Goal: Task Accomplishment & Management: Manage account settings

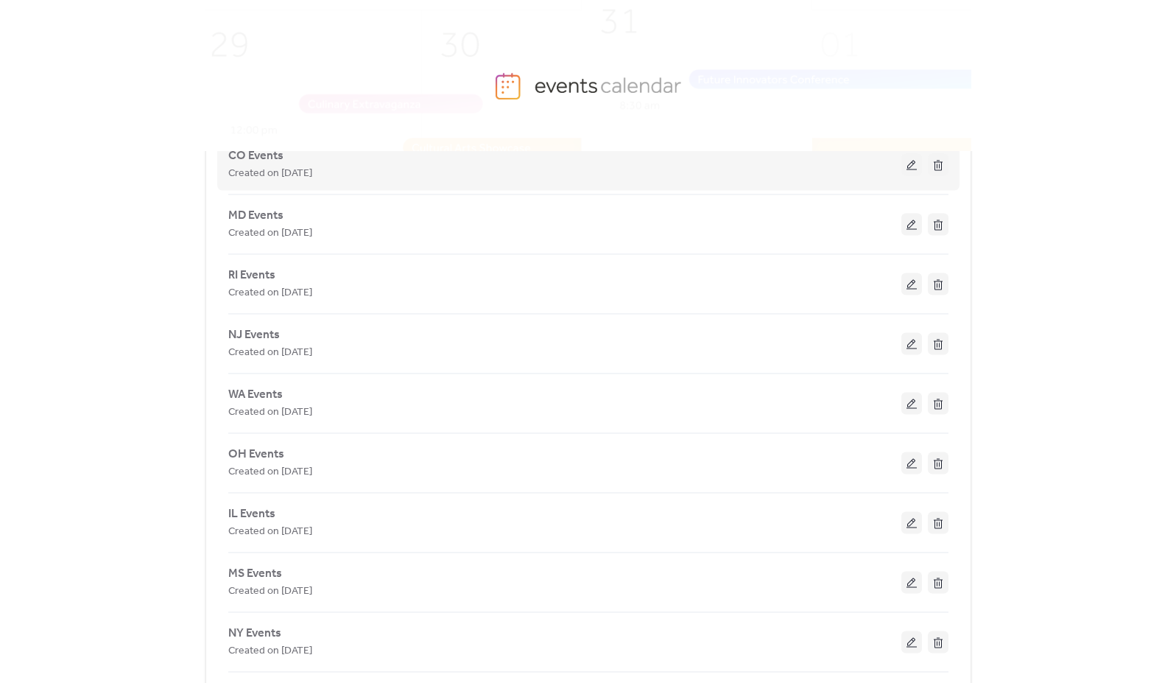
click at [843, 168] on div "Created on [DATE]" at bounding box center [564, 173] width 673 height 18
click at [908, 169] on button at bounding box center [912, 164] width 21 height 22
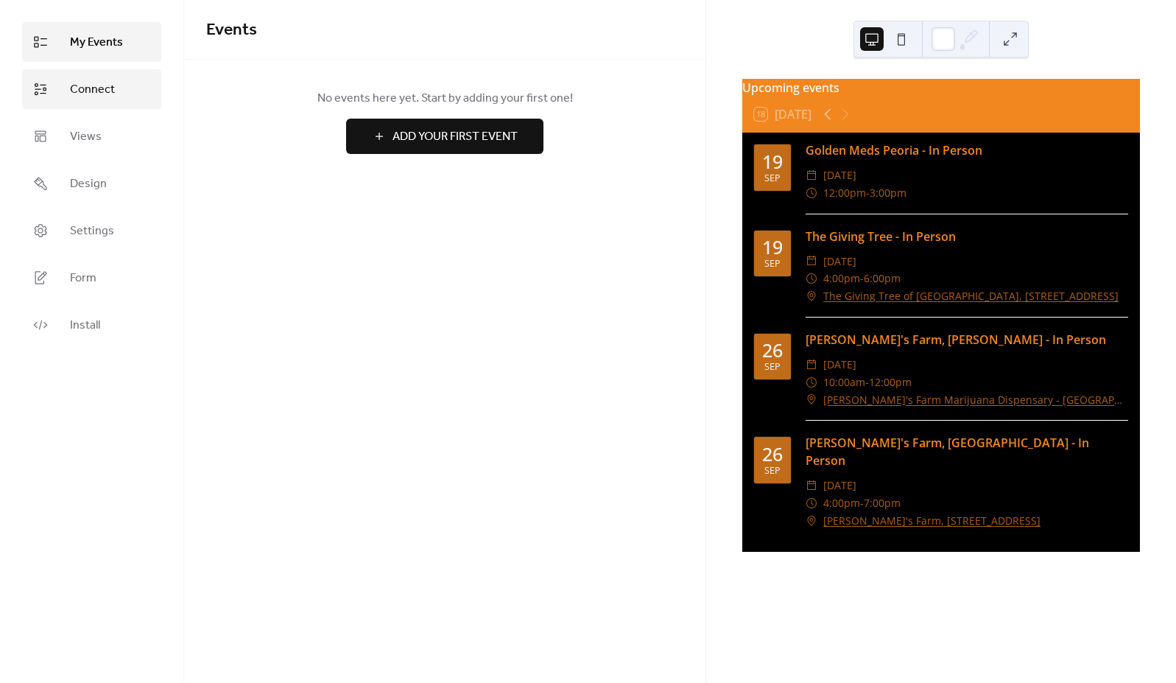
click at [72, 90] on span "Connect" at bounding box center [92, 90] width 45 height 18
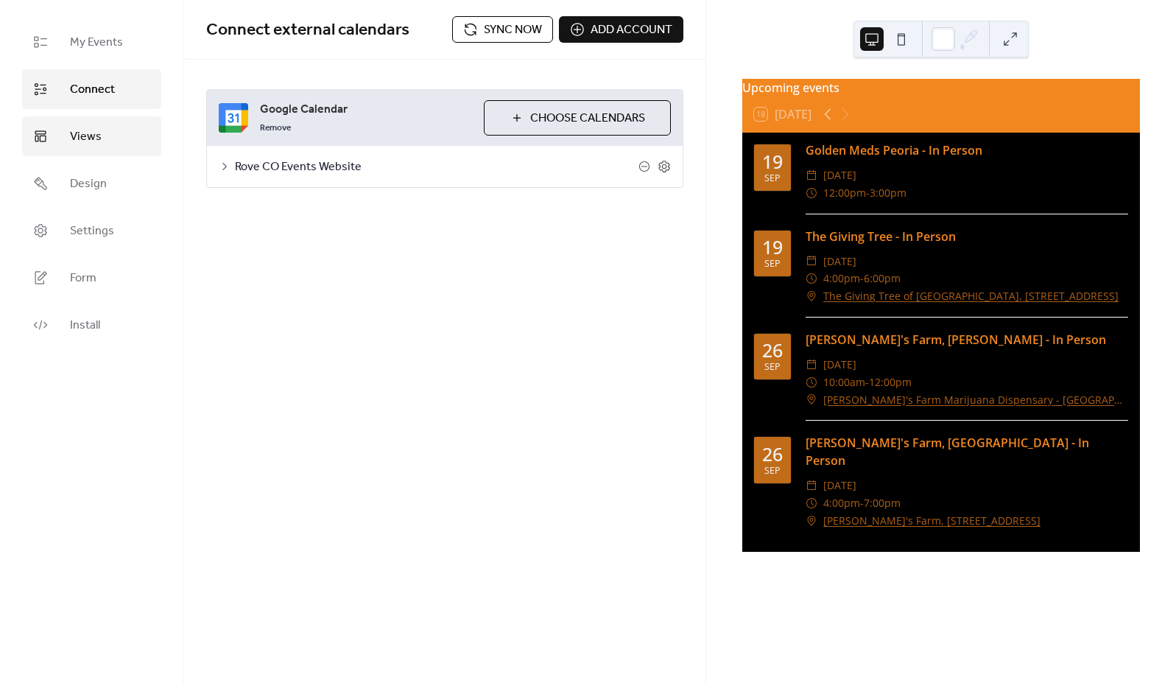
click at [88, 136] on span "Views" at bounding box center [86, 137] width 32 height 18
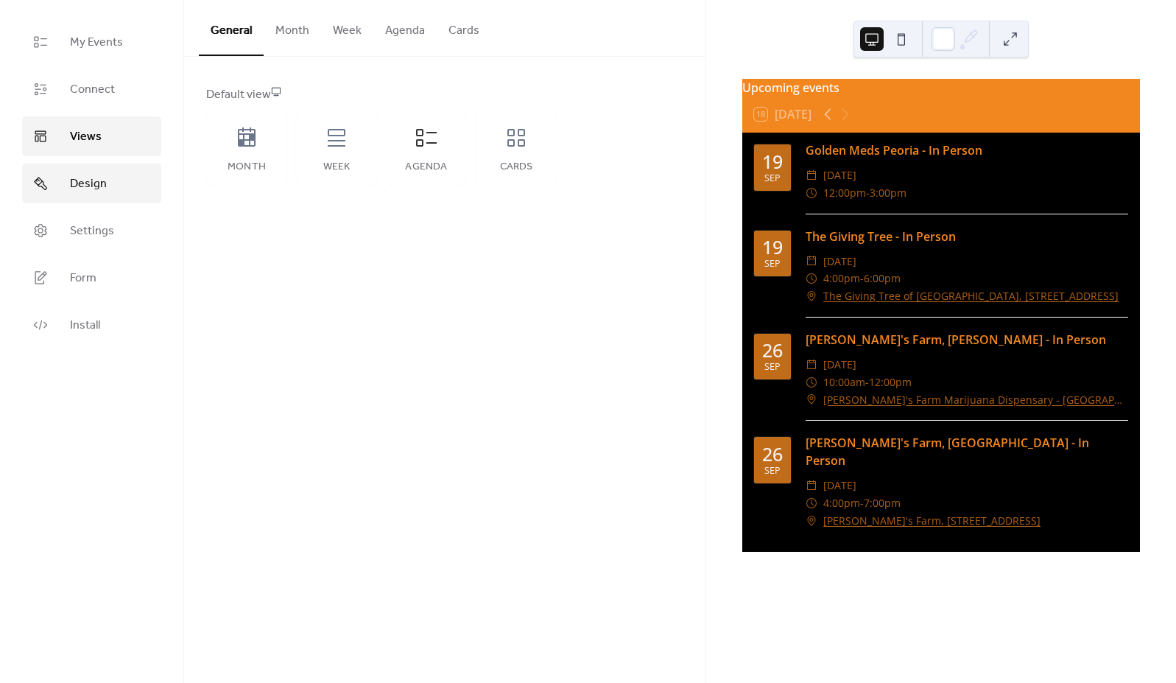
click at [91, 185] on span "Design" at bounding box center [88, 184] width 37 height 18
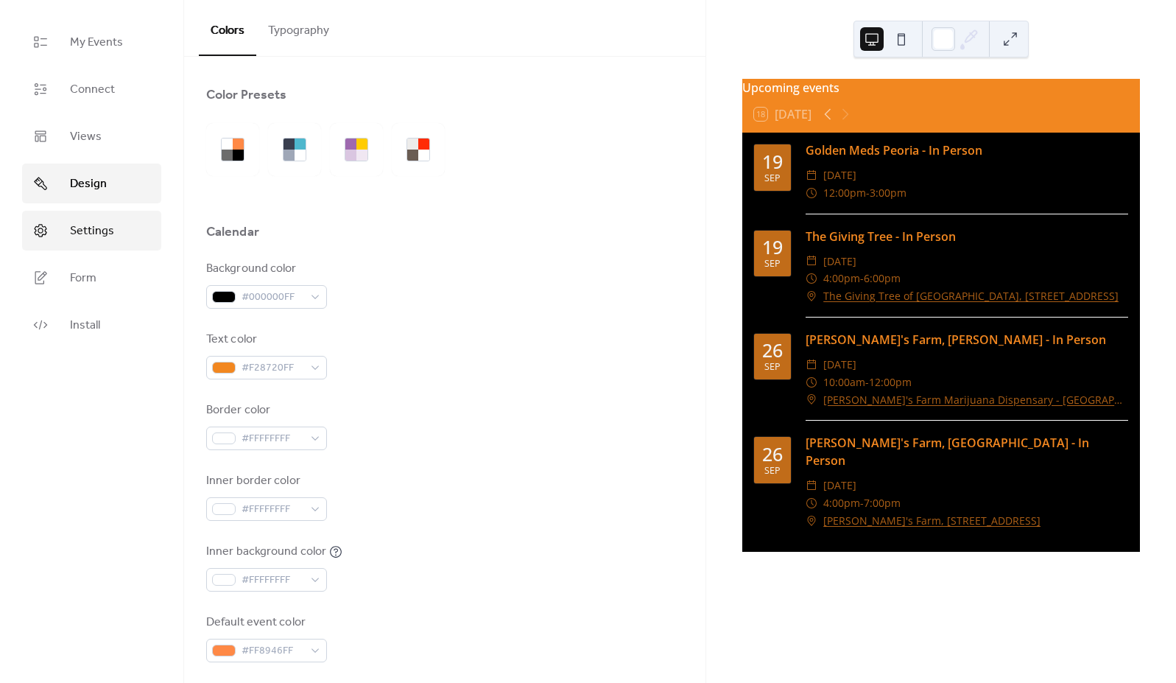
click at [97, 237] on span "Settings" at bounding box center [92, 231] width 44 height 18
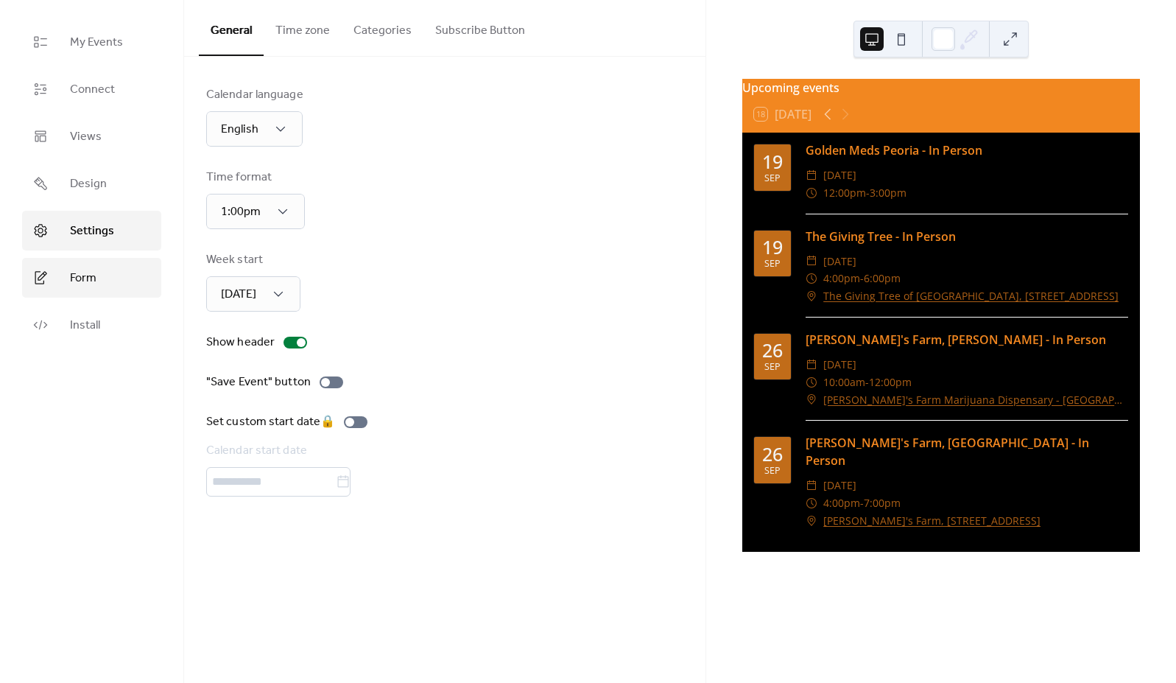
click at [94, 285] on span "Form" at bounding box center [83, 279] width 27 height 18
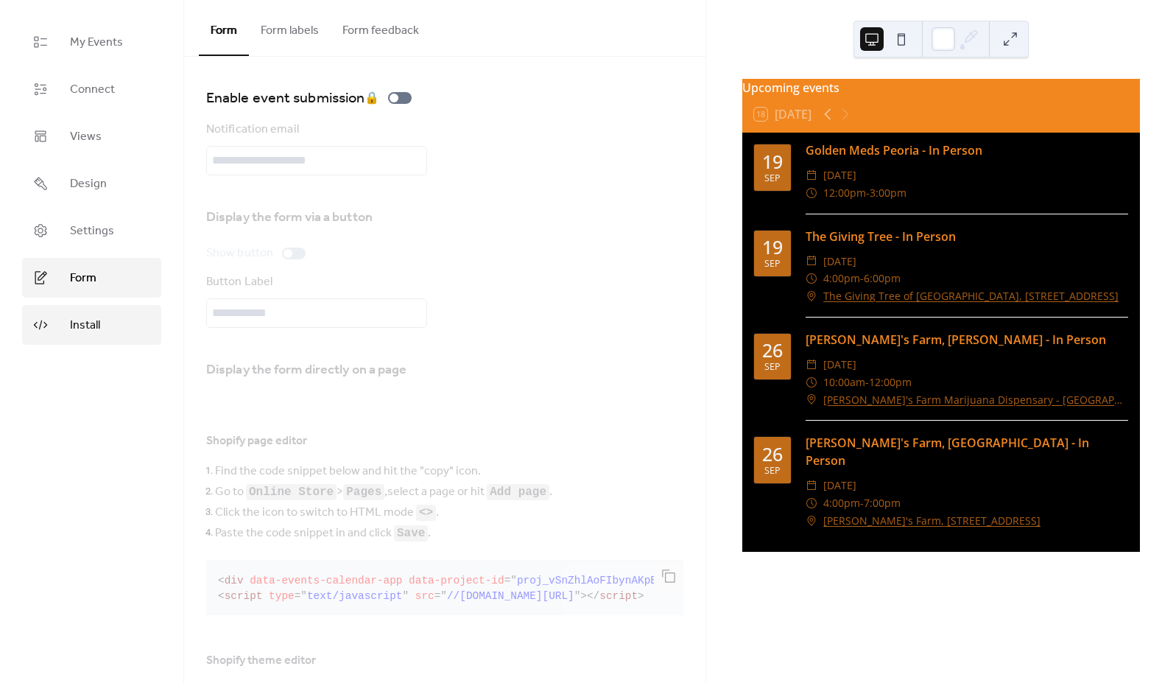
click at [106, 326] on link "Install" at bounding box center [91, 325] width 139 height 40
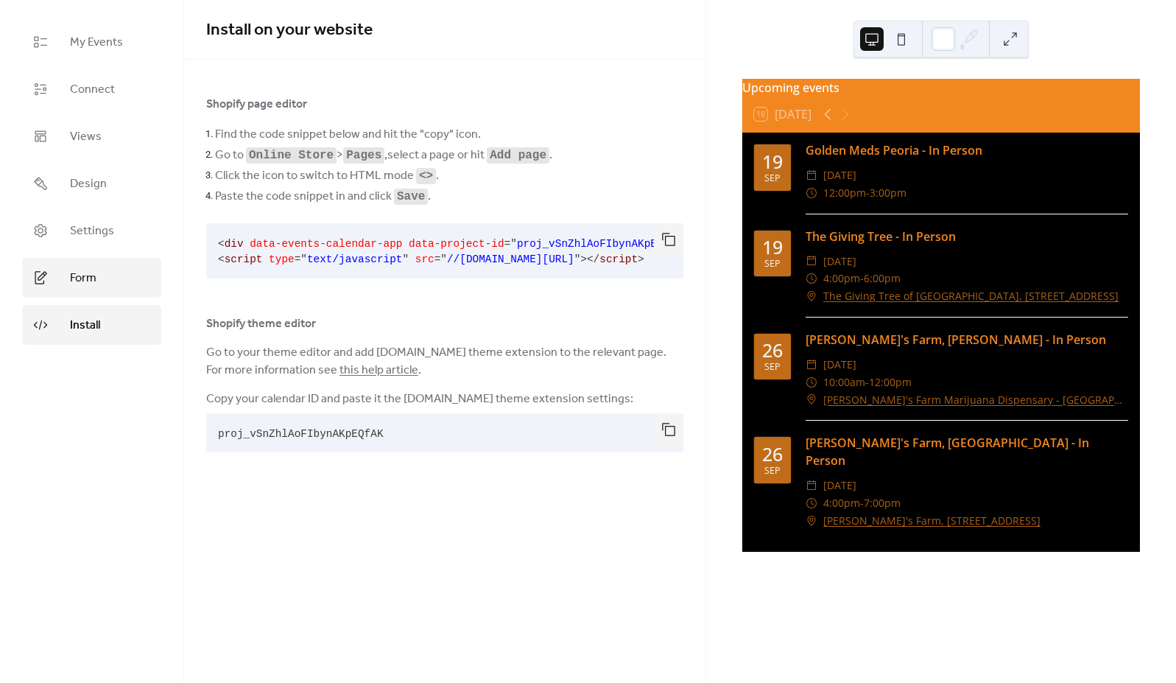
click at [89, 287] on span "Form" at bounding box center [83, 279] width 27 height 18
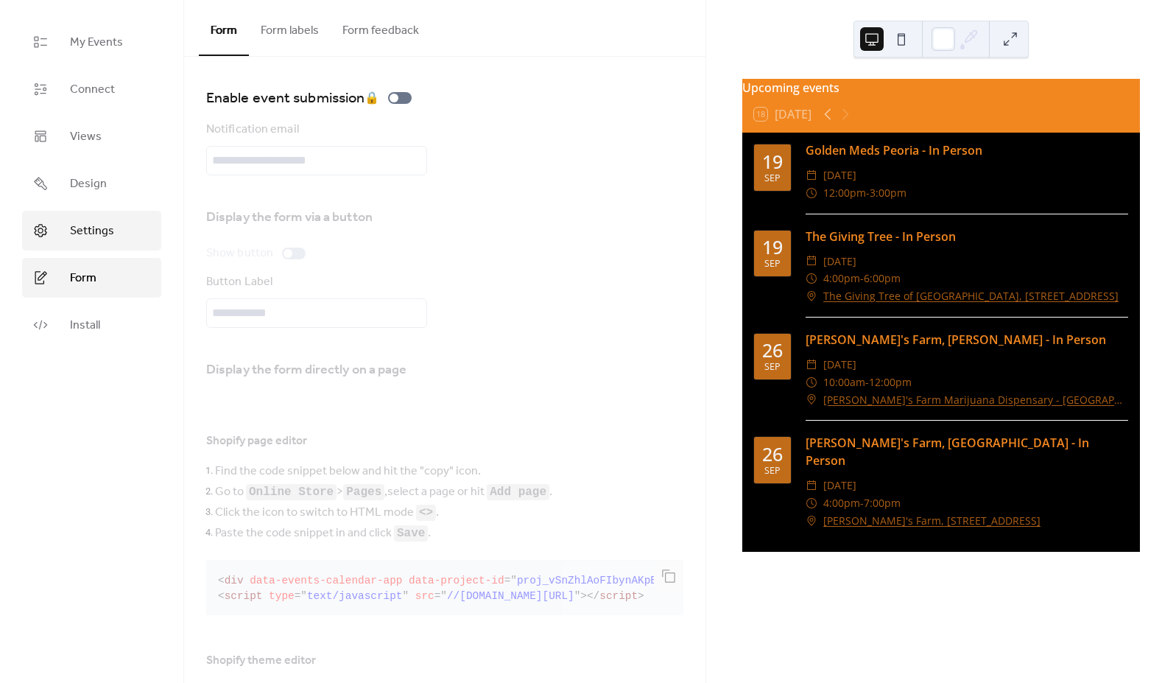
click at [94, 236] on span "Settings" at bounding box center [92, 231] width 44 height 18
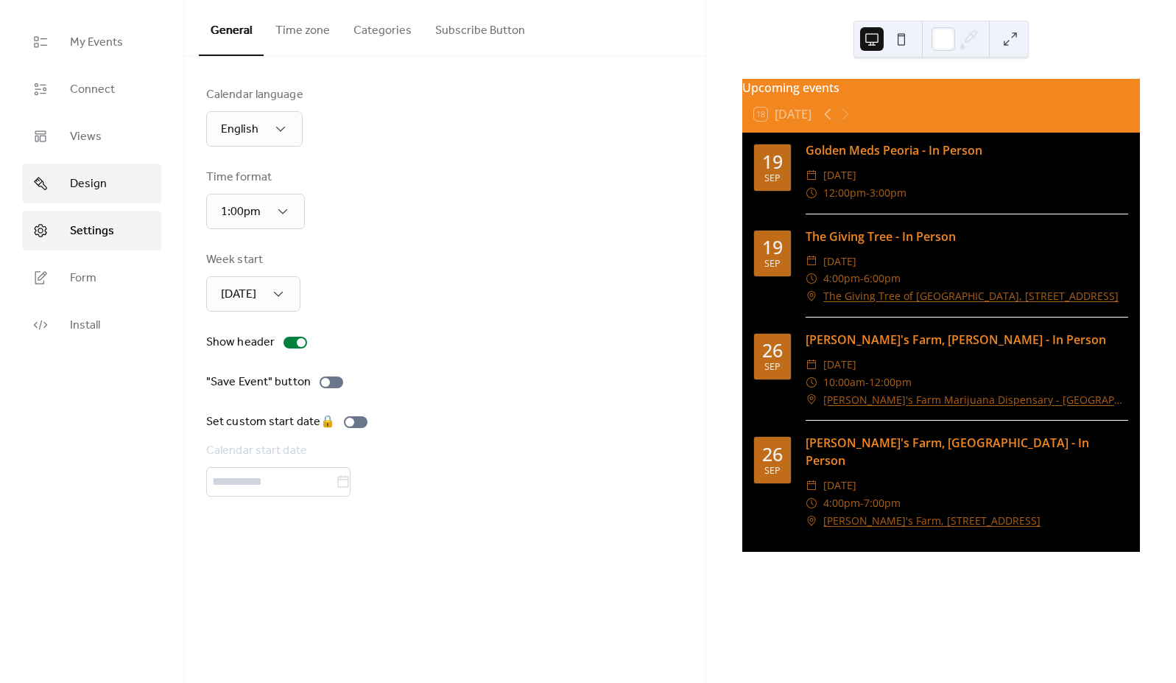
click at [99, 172] on link "Design" at bounding box center [91, 184] width 139 height 40
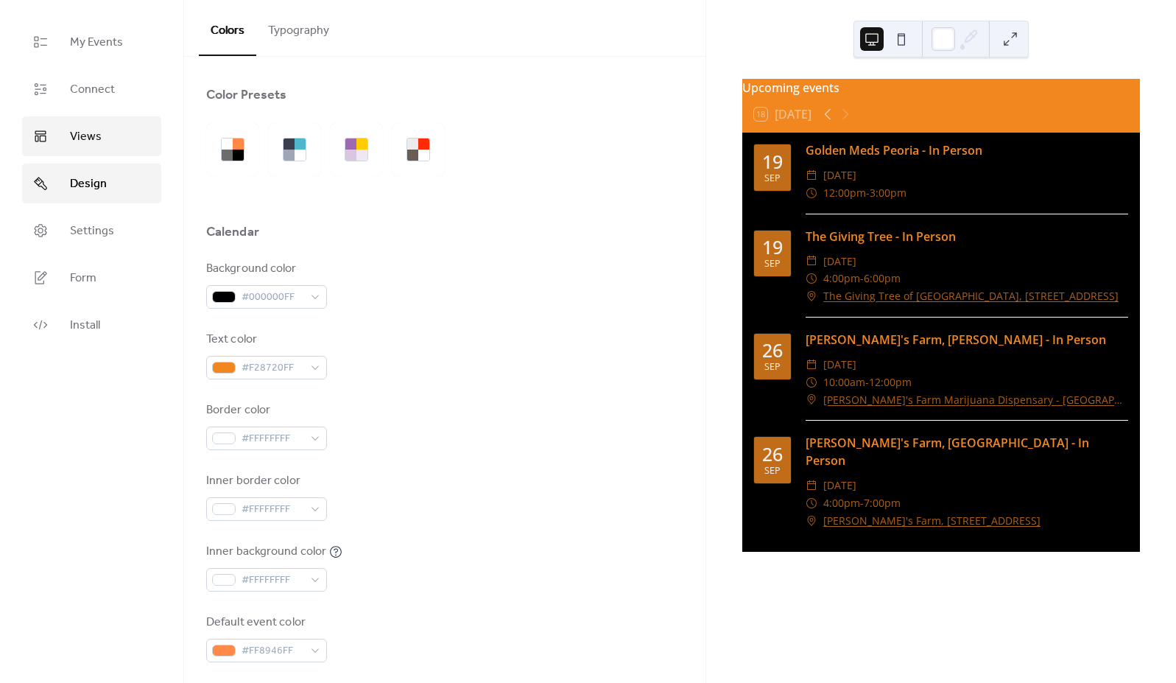
click at [110, 145] on link "Views" at bounding box center [91, 136] width 139 height 40
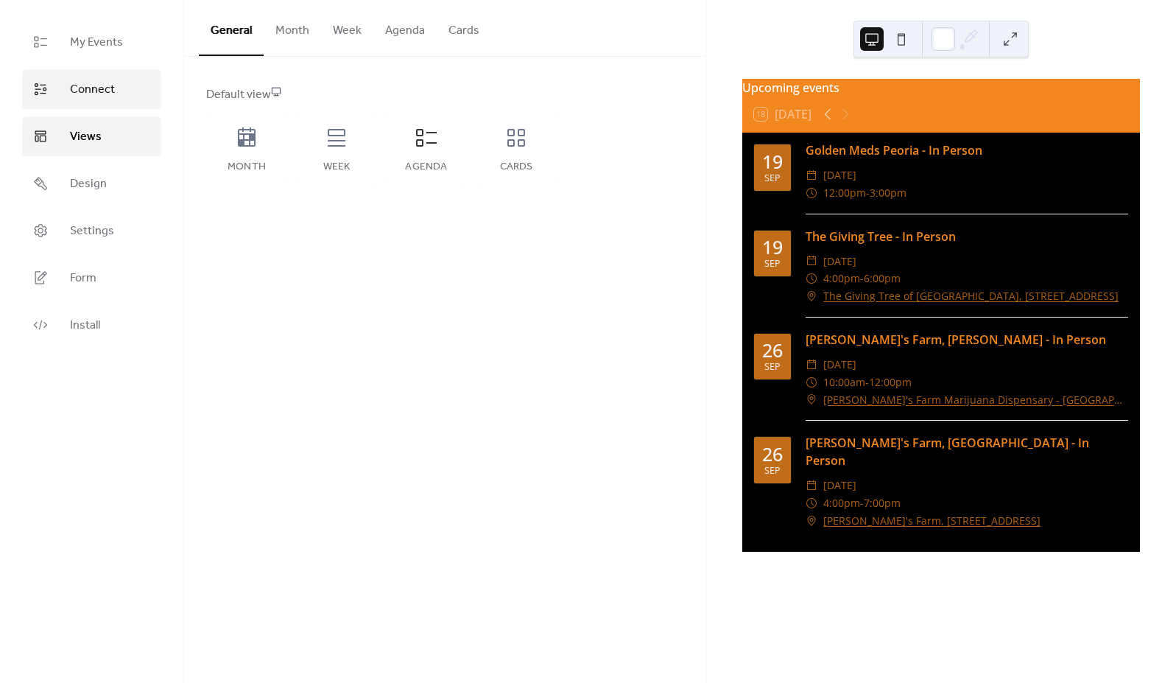
click at [97, 92] on span "Connect" at bounding box center [92, 90] width 45 height 18
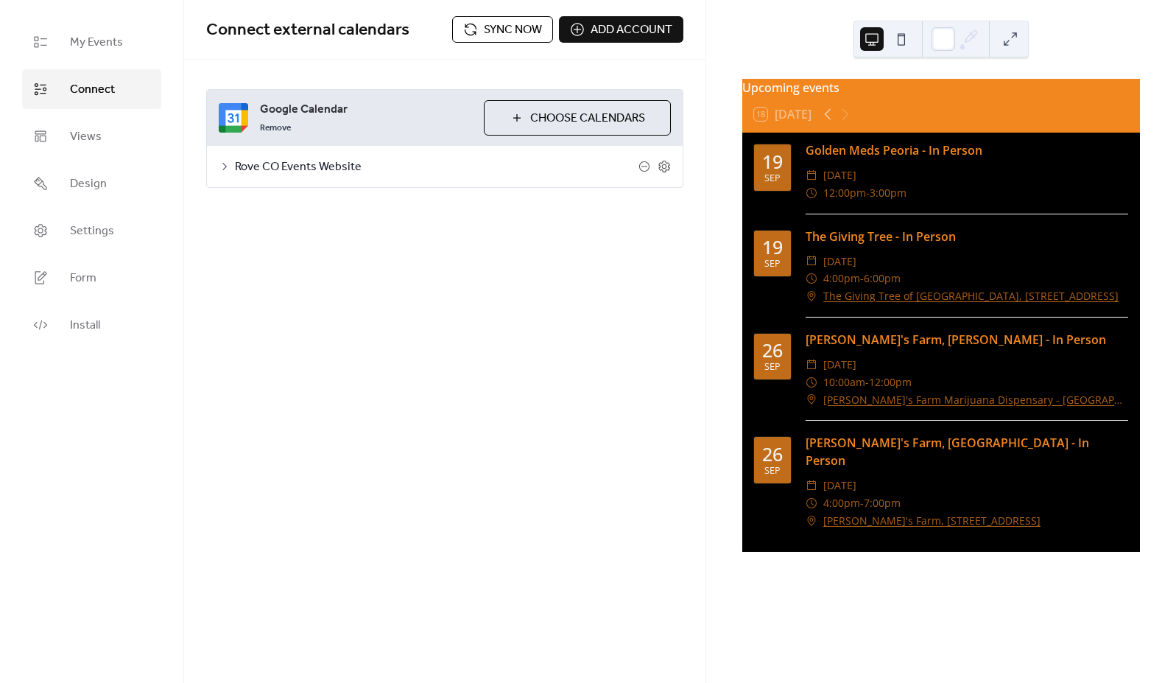
click at [221, 161] on icon at bounding box center [225, 167] width 12 height 12
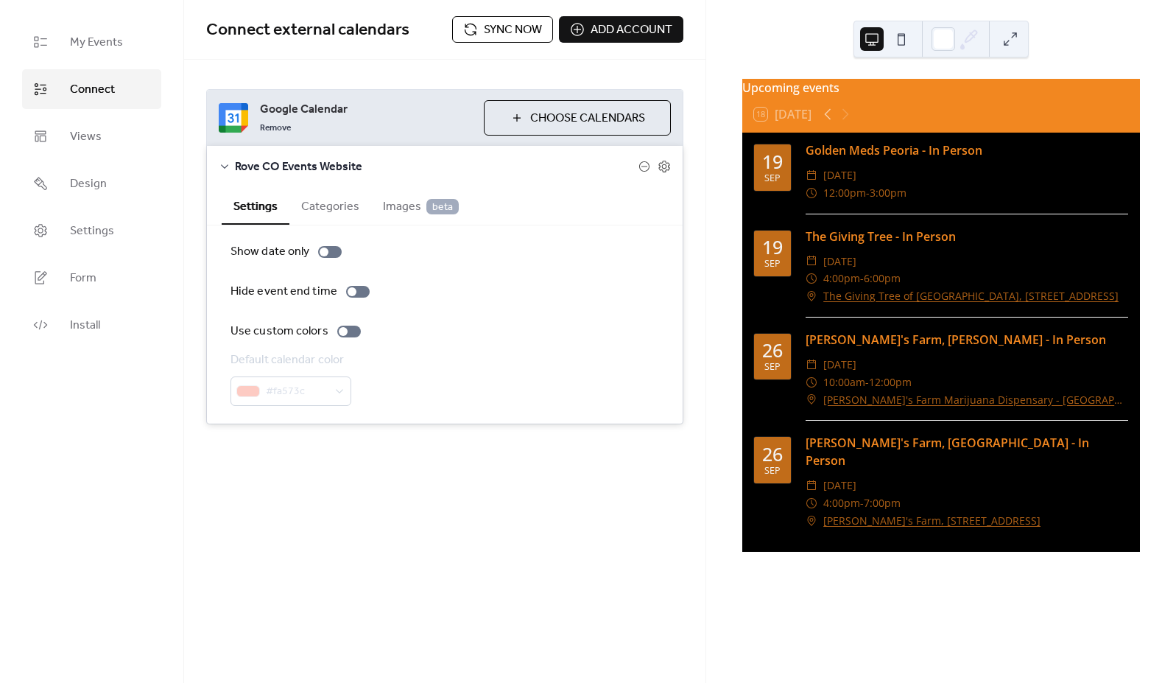
click at [331, 205] on button "Categories" at bounding box center [330, 205] width 82 height 36
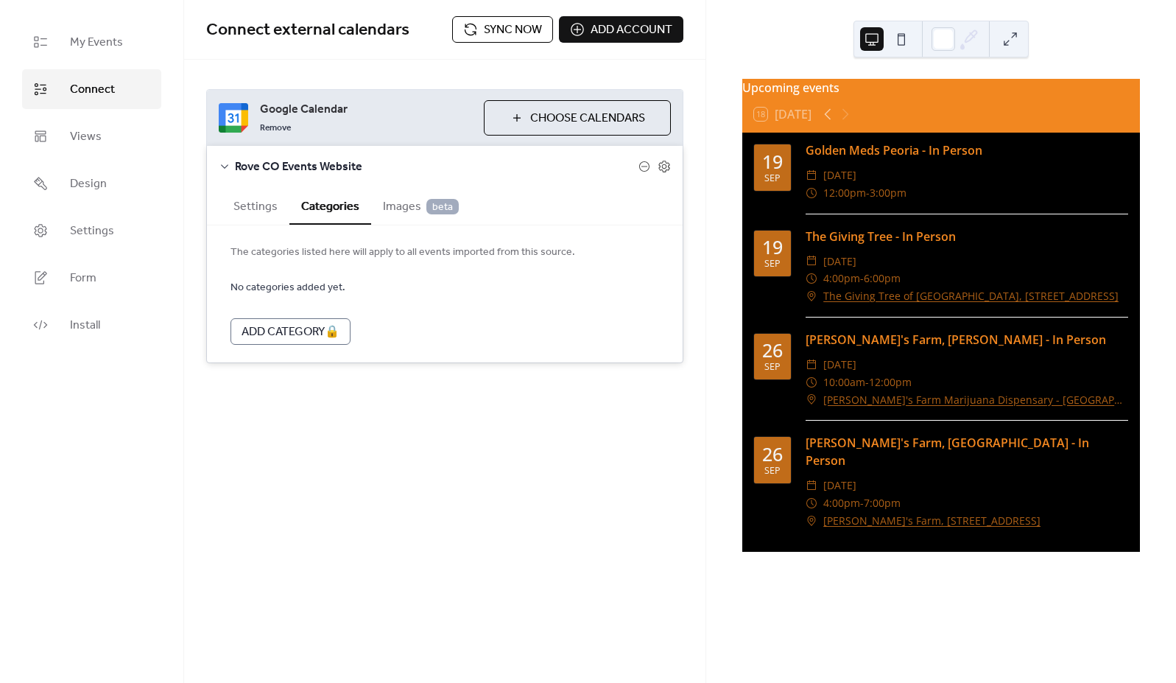
click at [406, 212] on span "Images beta" at bounding box center [421, 207] width 76 height 18
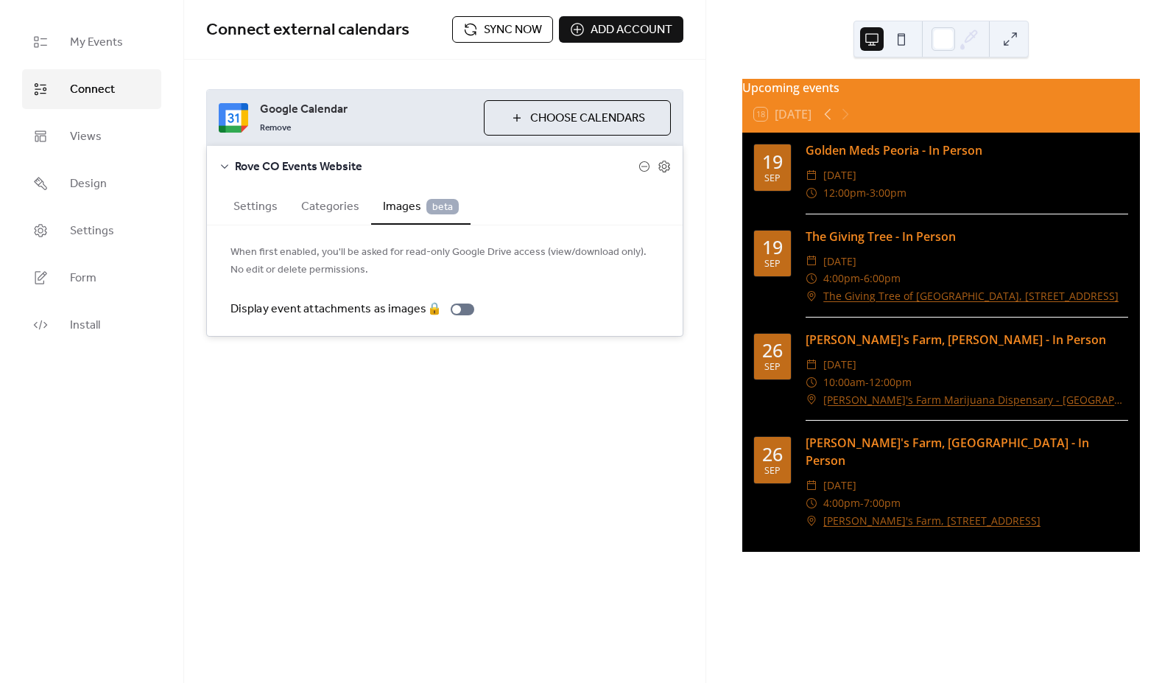
click at [253, 206] on button "Settings" at bounding box center [256, 205] width 68 height 36
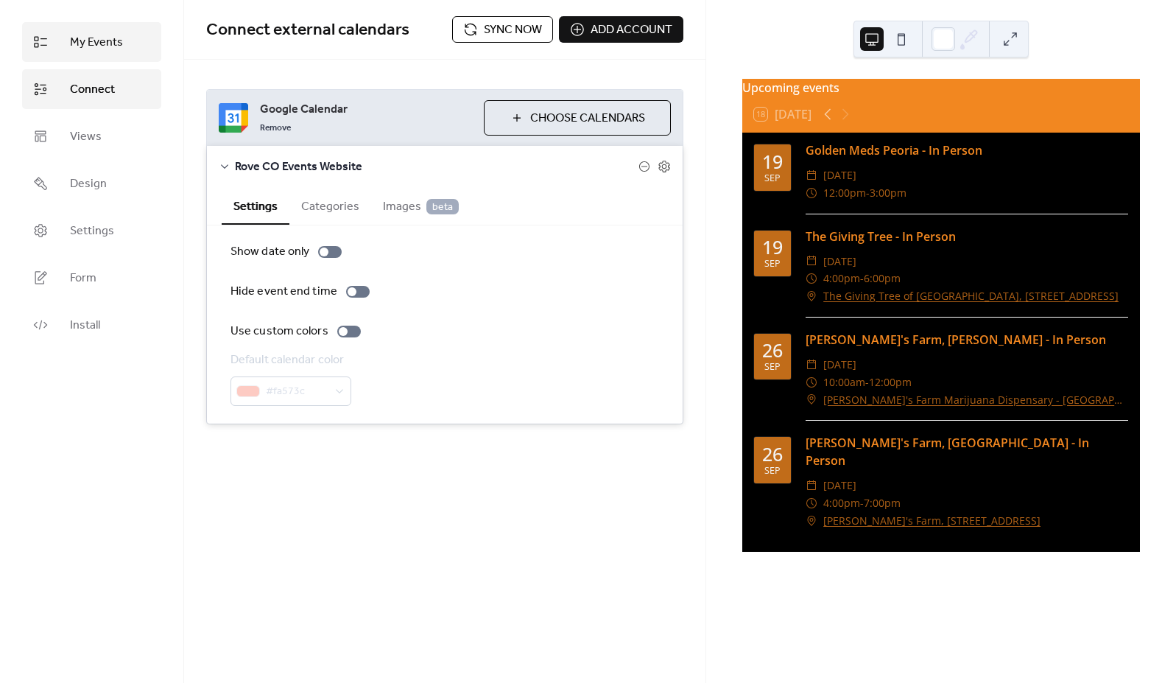
click at [56, 33] on link "My Events" at bounding box center [91, 42] width 139 height 40
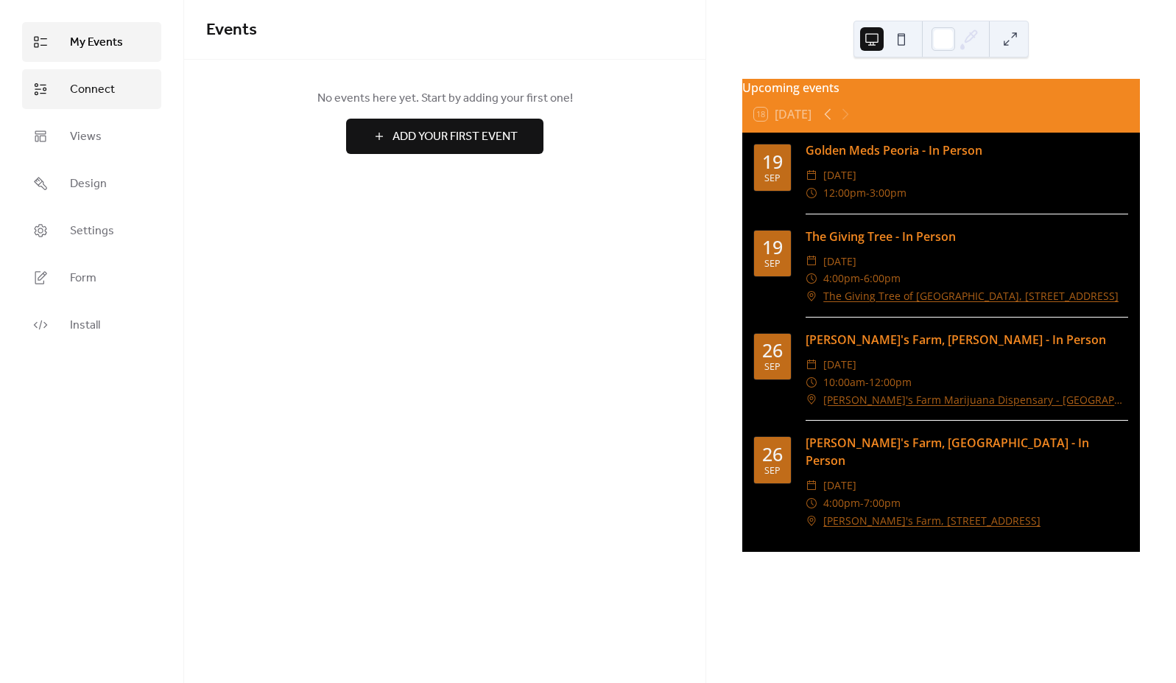
click at [97, 98] on span "Connect" at bounding box center [92, 90] width 45 height 18
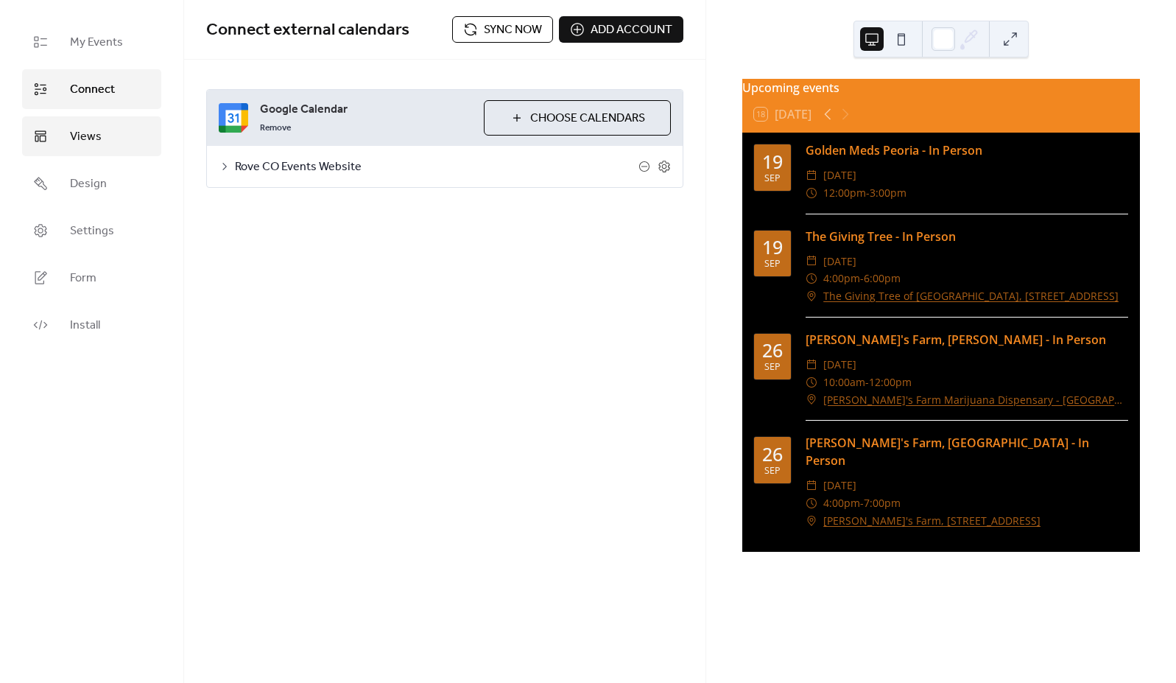
click at [90, 135] on span "Views" at bounding box center [86, 137] width 32 height 18
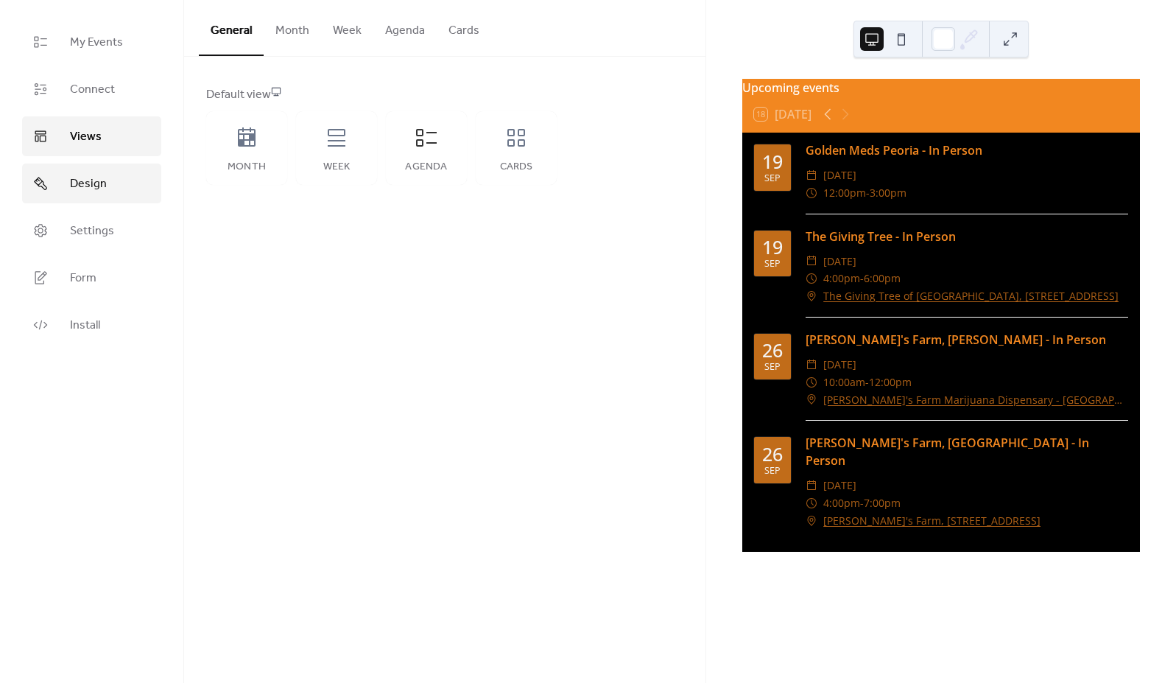
click at [90, 188] on span "Design" at bounding box center [88, 184] width 37 height 18
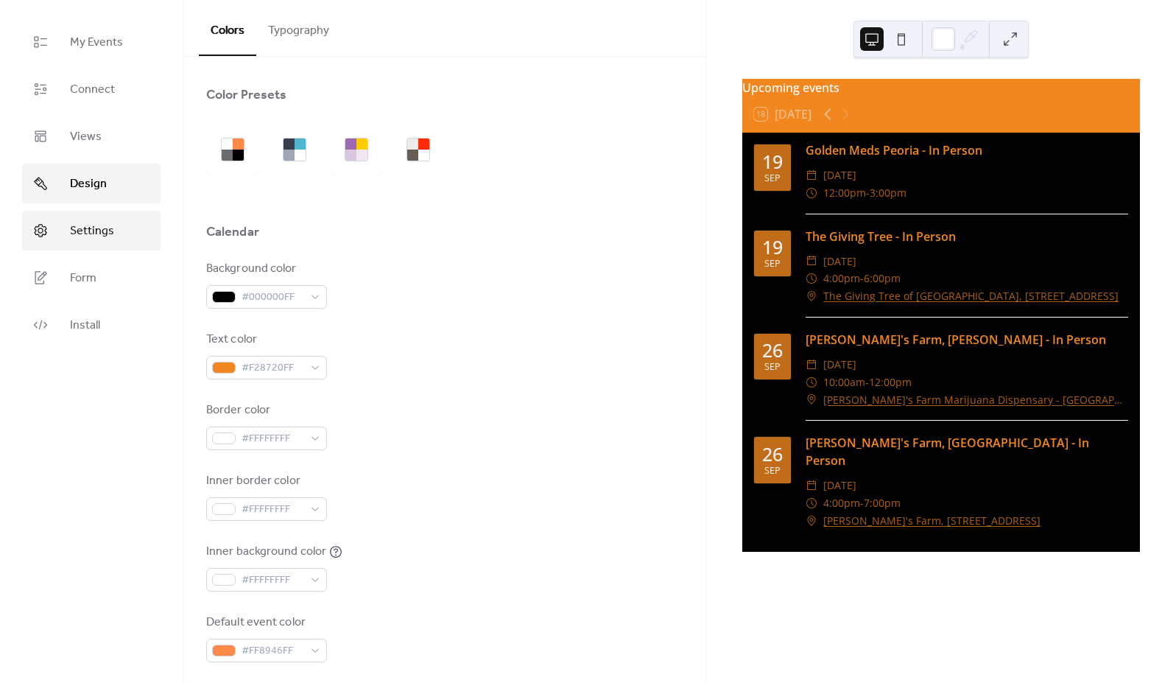
click at [84, 236] on span "Settings" at bounding box center [92, 231] width 44 height 18
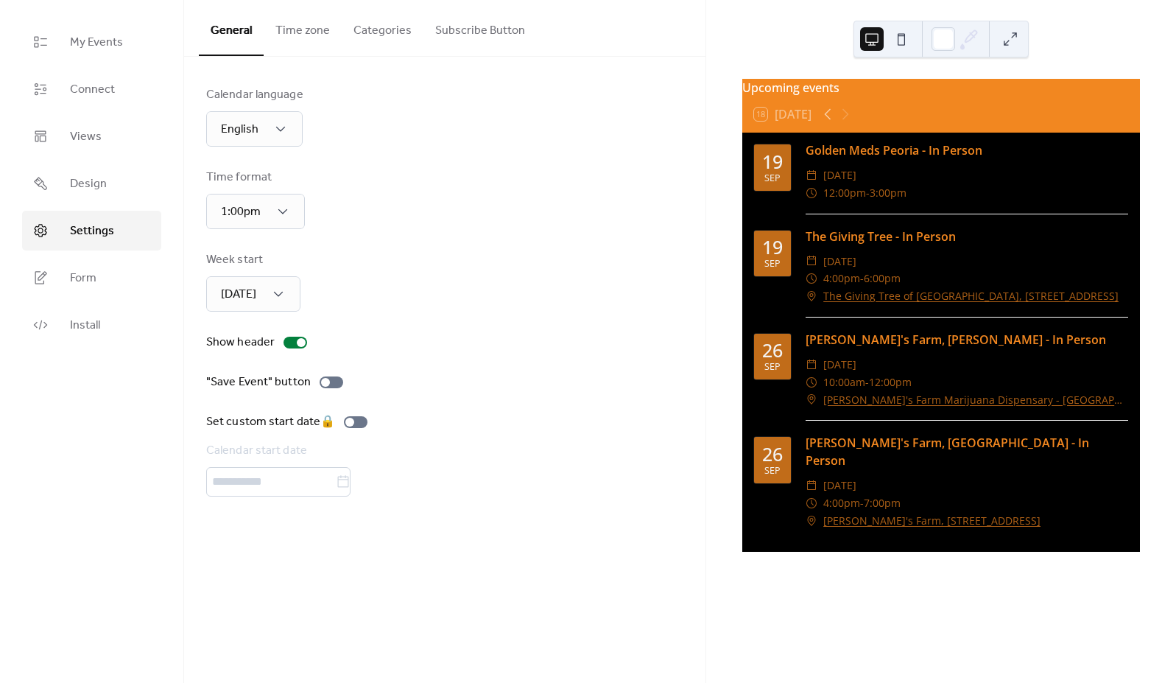
click at [312, 31] on button "Time zone" at bounding box center [303, 27] width 78 height 55
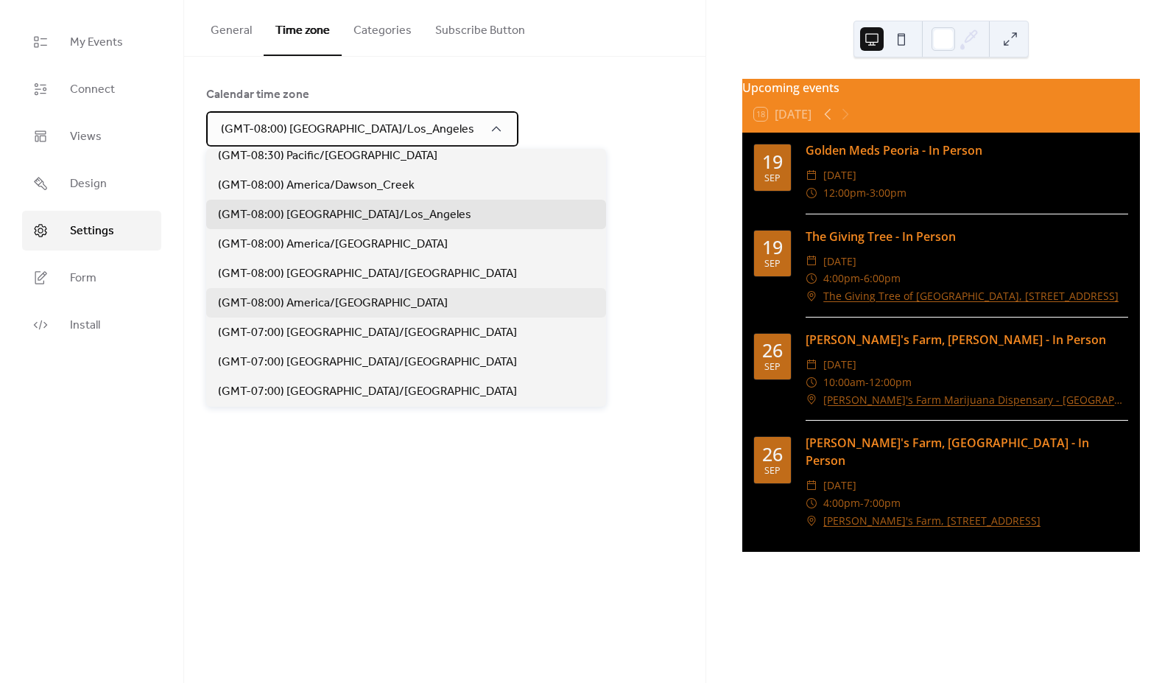
scroll to position [385, 0]
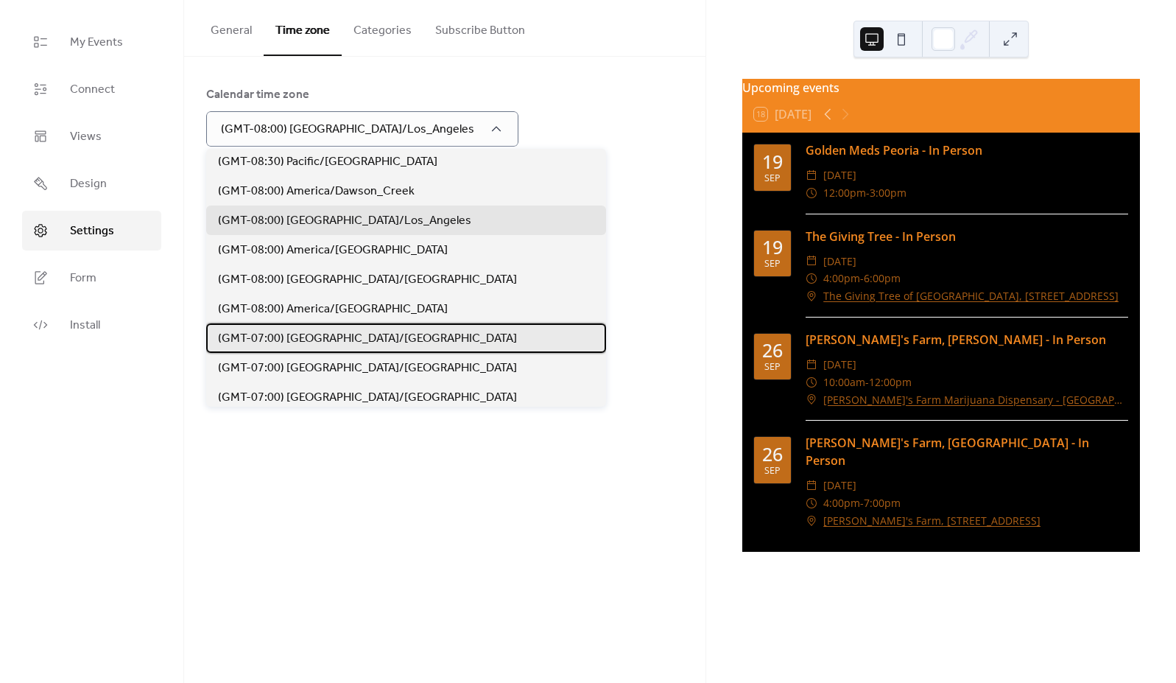
click at [347, 334] on span "(GMT-07:00) [GEOGRAPHIC_DATA]/[GEOGRAPHIC_DATA]" at bounding box center [367, 339] width 299 height 18
